Goal: Information Seeking & Learning: Learn about a topic

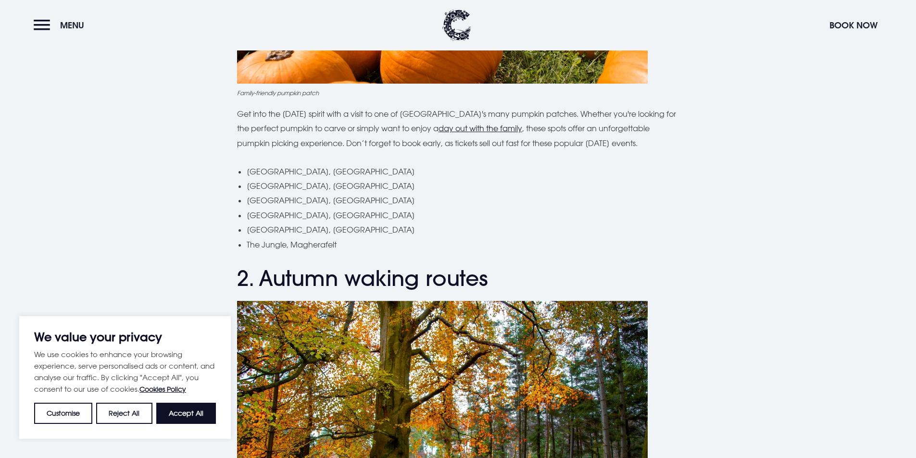
scroll to position [577, 0]
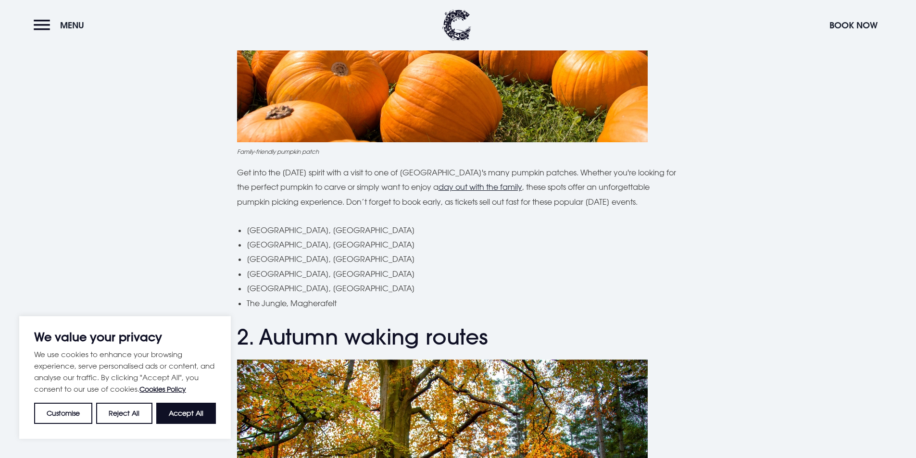
click at [410, 252] on li "[GEOGRAPHIC_DATA], [GEOGRAPHIC_DATA]" at bounding box center [463, 259] width 433 height 14
drag, startPoint x: 348, startPoint y: 284, endPoint x: 245, endPoint y: 287, distance: 103.4
copy li "[GEOGRAPHIC_DATA], [GEOGRAPHIC_DATA]"
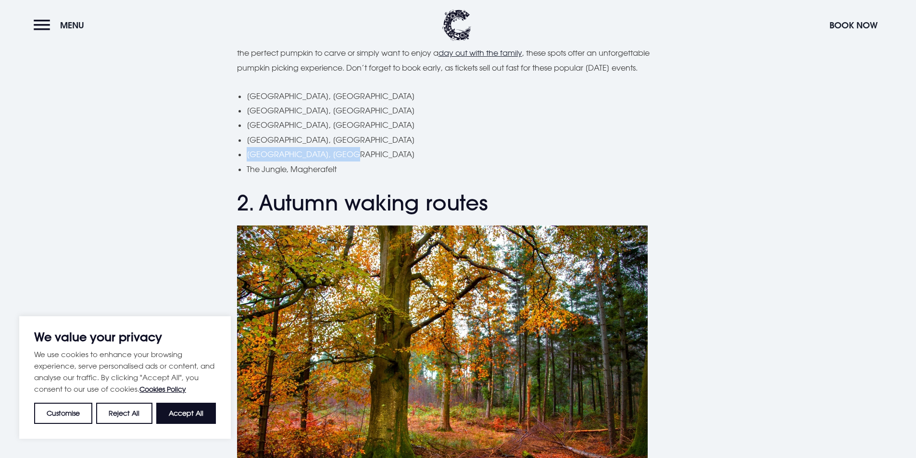
scroll to position [721, 0]
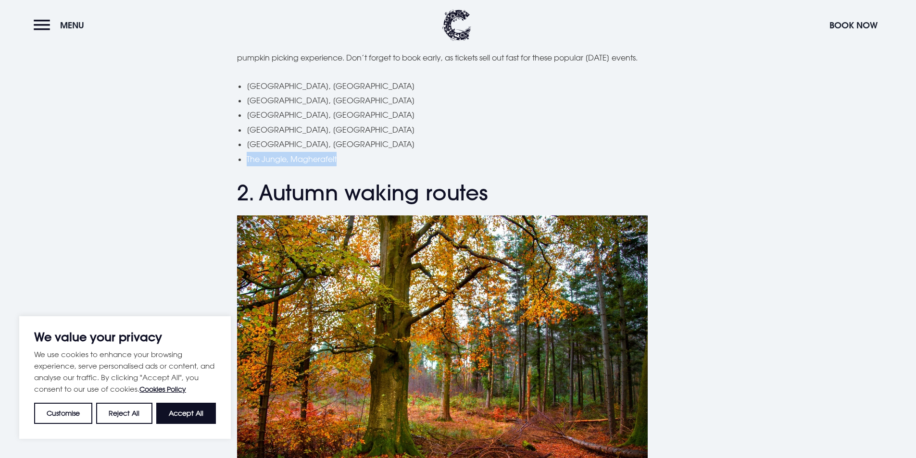
drag, startPoint x: 339, startPoint y: 163, endPoint x: 246, endPoint y: 162, distance: 92.3
click at [247, 162] on li "The Jungle, Magherafelt" at bounding box center [463, 159] width 433 height 14
copy li "The Jungle, Magherafelt"
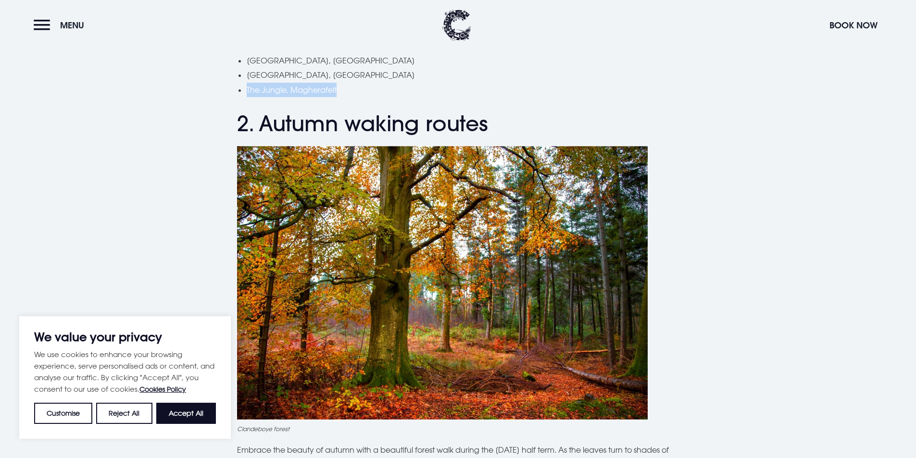
scroll to position [673, 0]
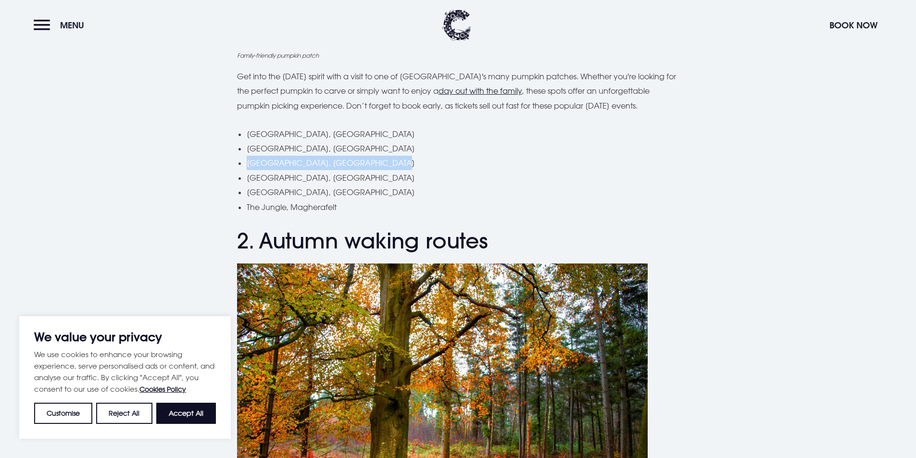
drag, startPoint x: 397, startPoint y: 163, endPoint x: 242, endPoint y: 169, distance: 155.0
copy li "[GEOGRAPHIC_DATA], [GEOGRAPHIC_DATA]"
click at [333, 196] on li "[GEOGRAPHIC_DATA], [GEOGRAPHIC_DATA]" at bounding box center [463, 192] width 433 height 14
click at [367, 150] on li "[GEOGRAPHIC_DATA], [GEOGRAPHIC_DATA]" at bounding box center [463, 148] width 433 height 14
